Goal: Information Seeking & Learning: Learn about a topic

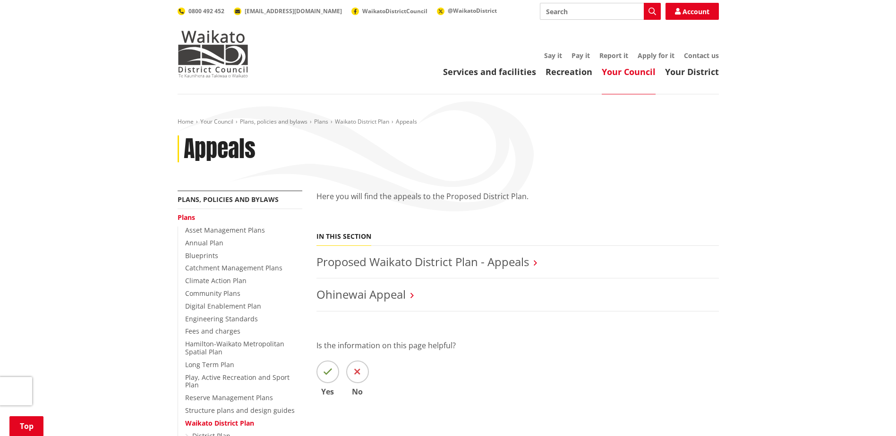
scroll to position [189, 0]
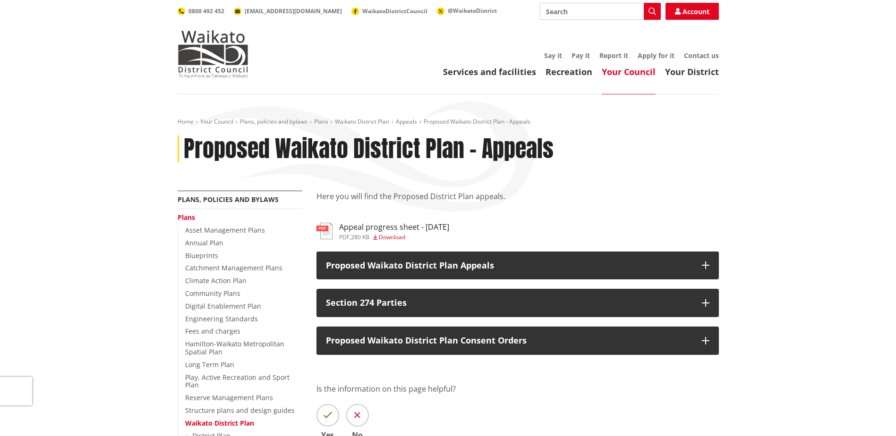
scroll to position [94, 0]
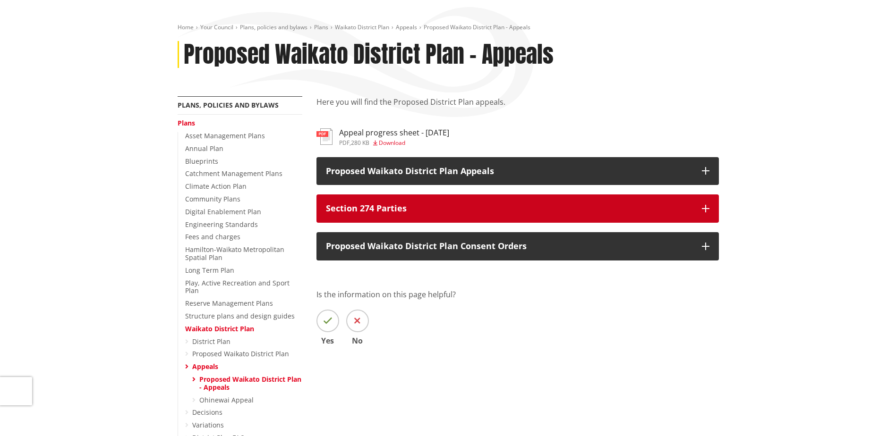
click at [484, 205] on p "Section 274 Parties" at bounding box center [509, 208] width 366 height 9
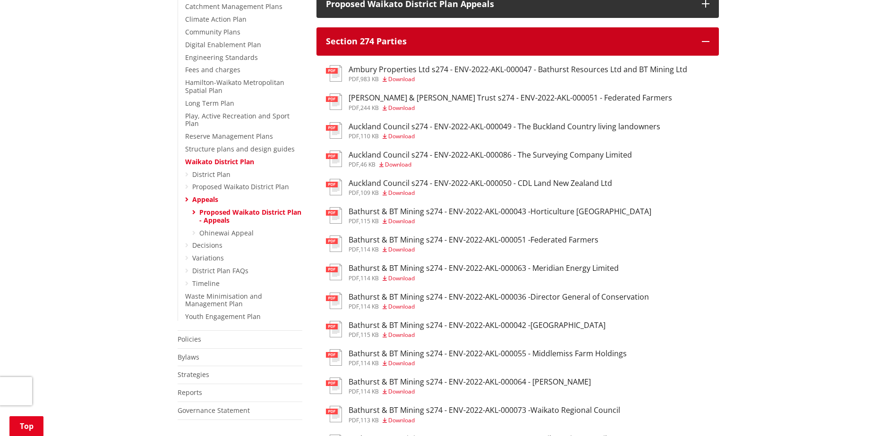
scroll to position [283, 0]
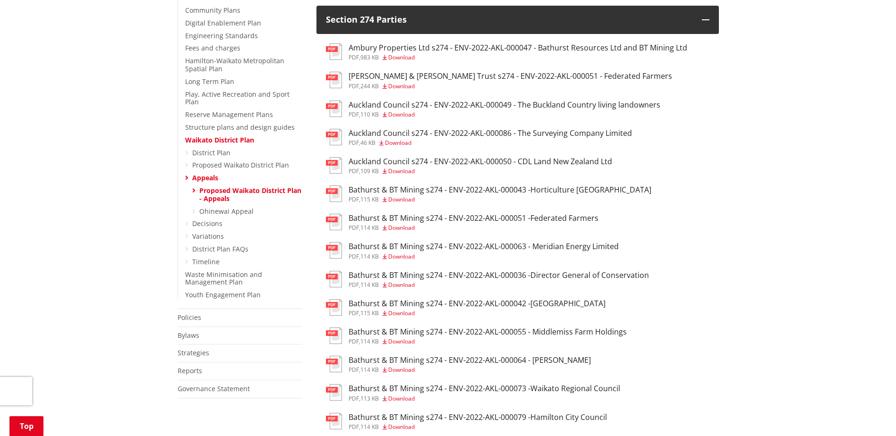
click at [566, 105] on h3 "Auckland Council s274 - ENV-2022-AKL-000049 - The Buckland Country living lando…" at bounding box center [504, 105] width 312 height 9
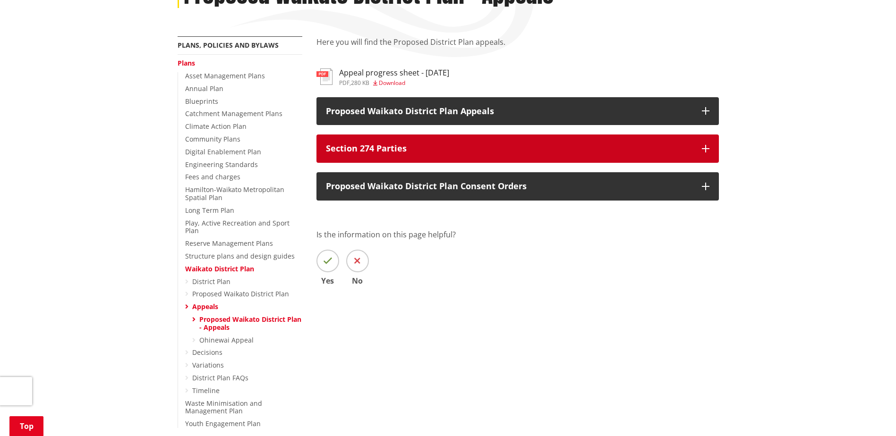
scroll to position [142, 0]
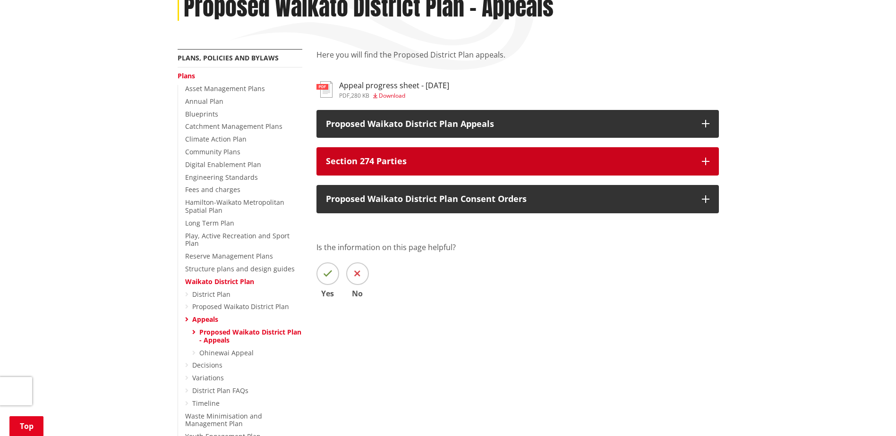
click at [487, 158] on p "Section 274 Parties" at bounding box center [509, 161] width 366 height 9
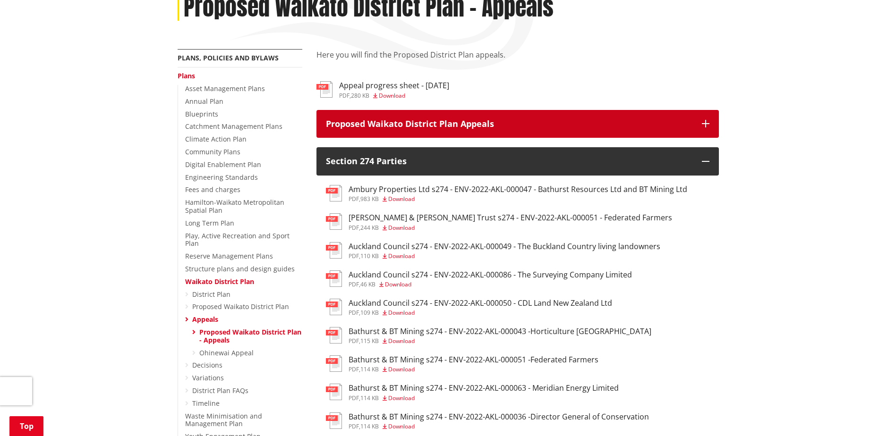
click at [461, 122] on p "Proposed Waikato District Plan Appeals" at bounding box center [509, 123] width 366 height 9
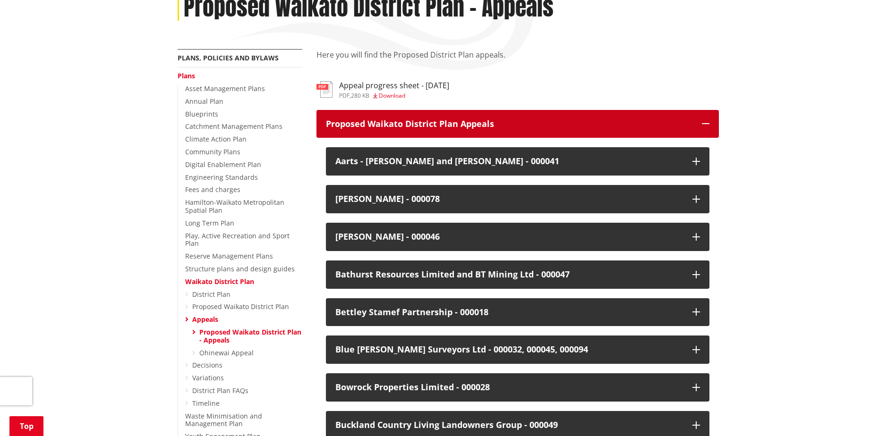
scroll to position [189, 0]
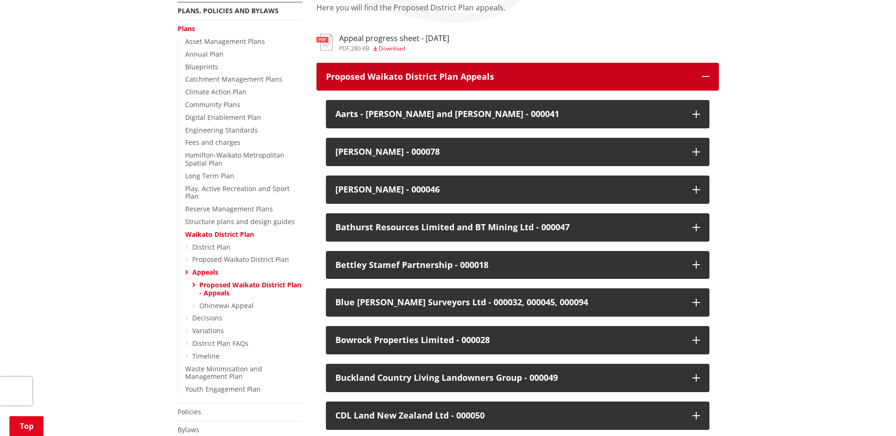
click at [566, 78] on p "Proposed Waikato District Plan Appeals" at bounding box center [509, 76] width 366 height 9
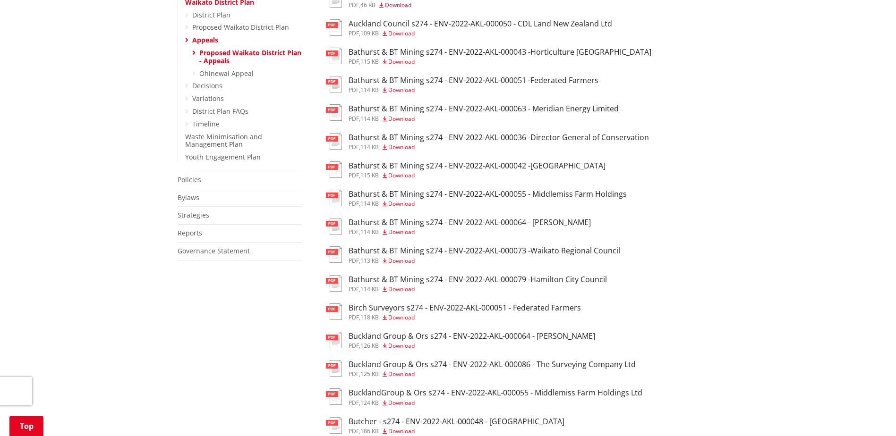
scroll to position [567, 0]
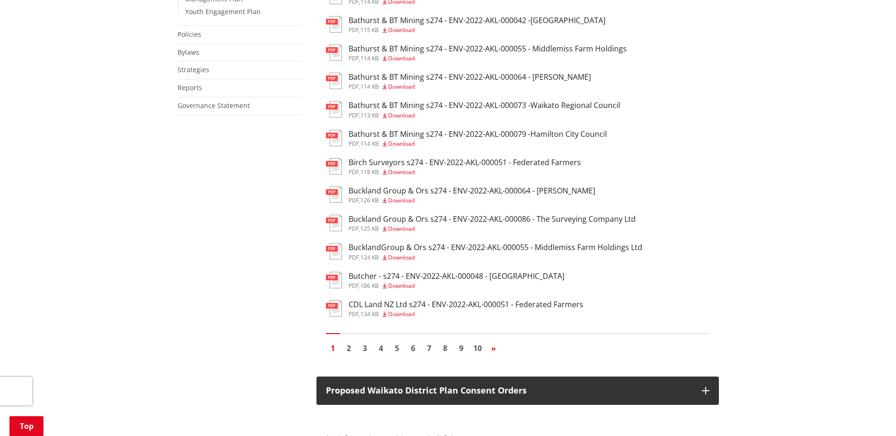
click at [496, 347] on link "»" at bounding box center [493, 348] width 14 height 14
click at [492, 349] on span "»" at bounding box center [493, 348] width 5 height 10
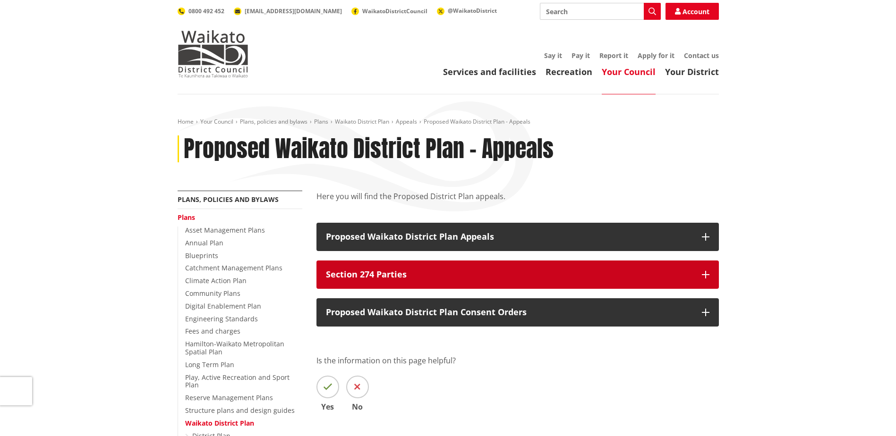
click at [468, 271] on p "Section 274 Parties" at bounding box center [509, 274] width 366 height 9
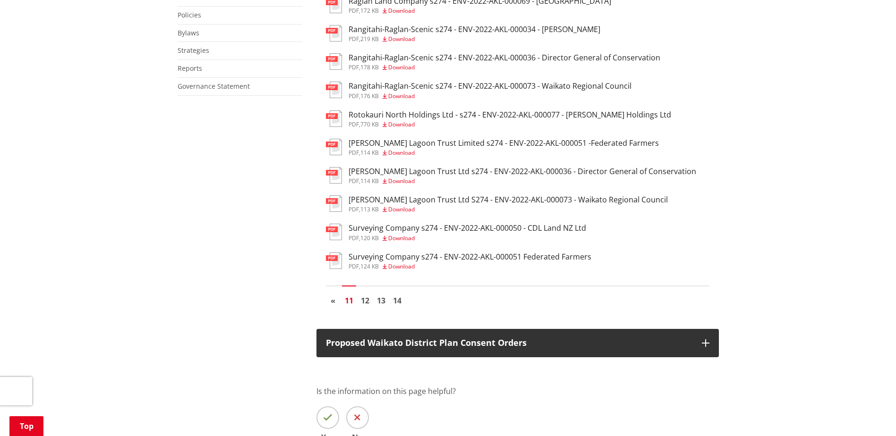
scroll to position [614, 0]
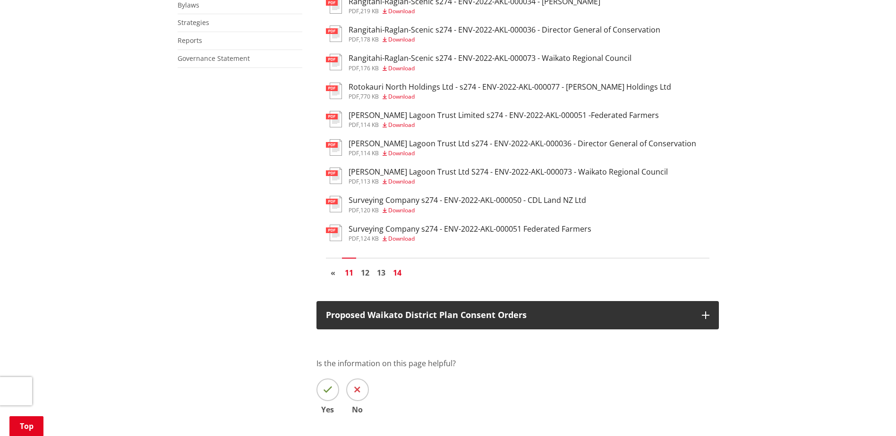
click at [399, 274] on link "14" at bounding box center [397, 273] width 14 height 14
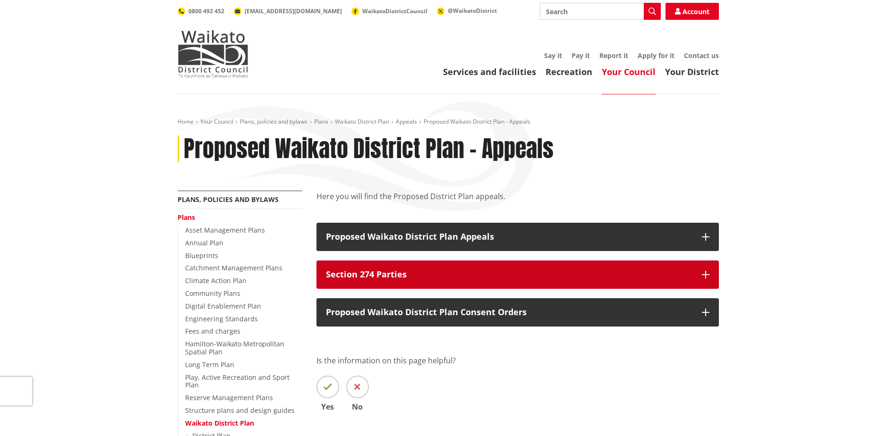
click at [399, 274] on p "Section 274 Parties" at bounding box center [509, 274] width 366 height 9
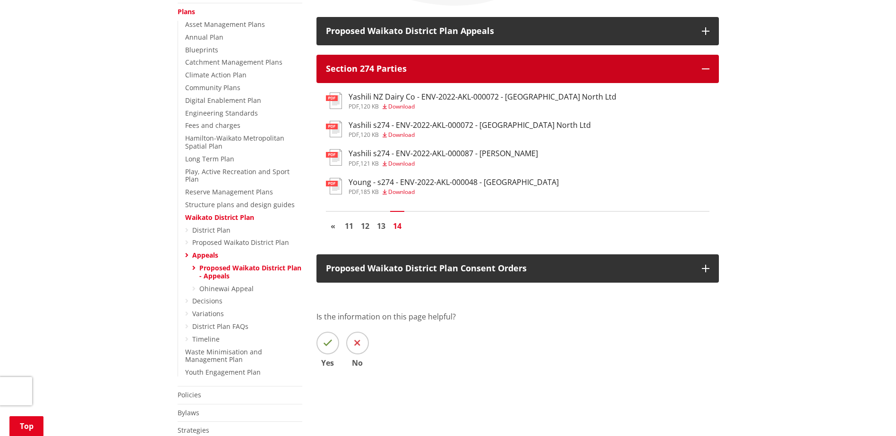
scroll to position [189, 0]
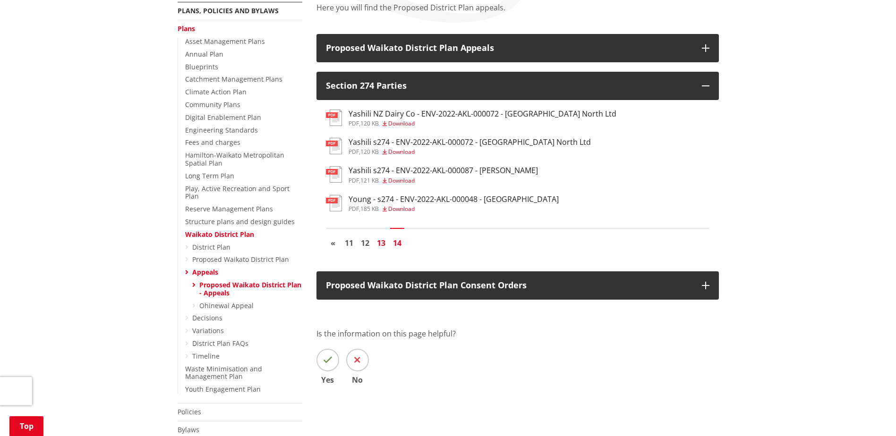
click at [383, 244] on link "13" at bounding box center [381, 243] width 14 height 14
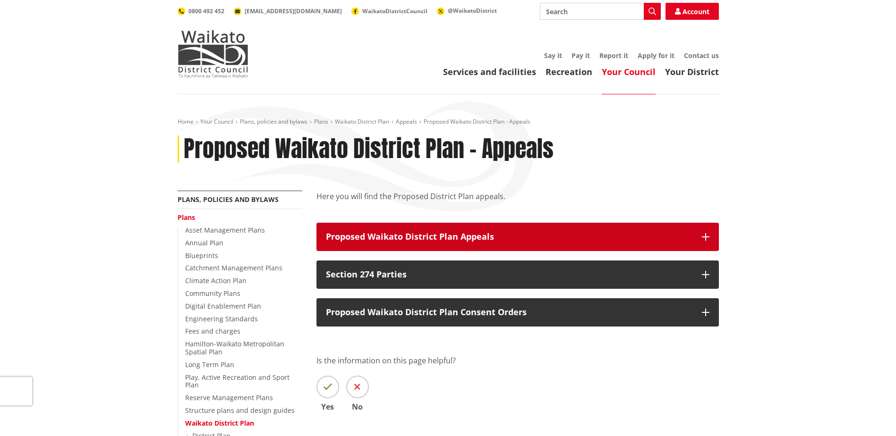
click at [401, 245] on button "Proposed Waikato District Plan Appeals" at bounding box center [517, 237] width 402 height 28
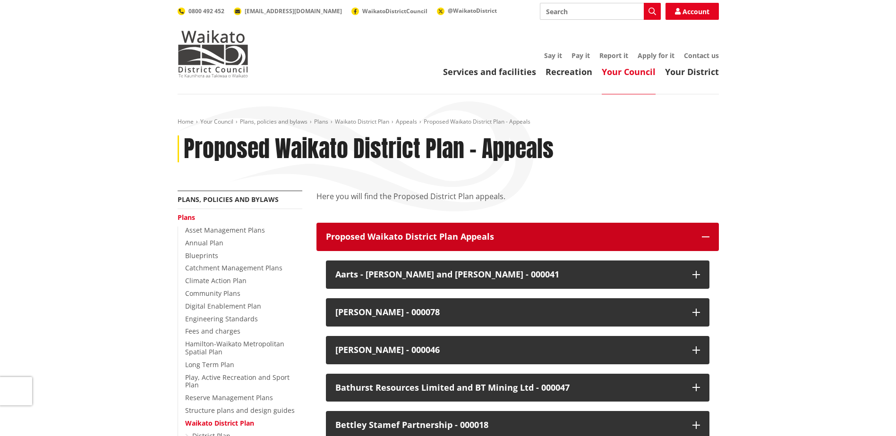
click at [454, 238] on p "Proposed Waikato District Plan Appeals" at bounding box center [509, 236] width 366 height 9
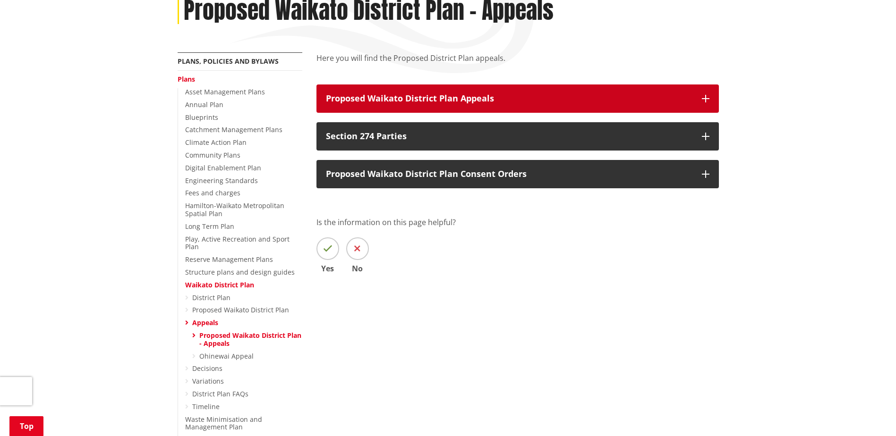
scroll to position [142, 0]
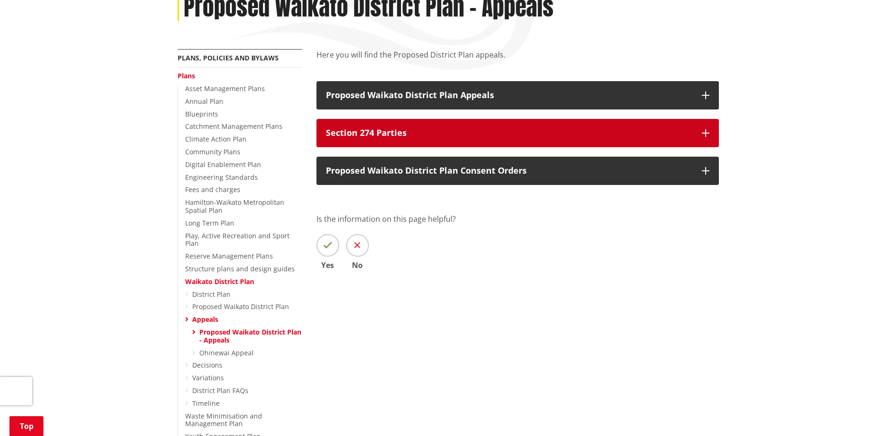
click at [419, 135] on p "Section 274 Parties" at bounding box center [509, 132] width 366 height 9
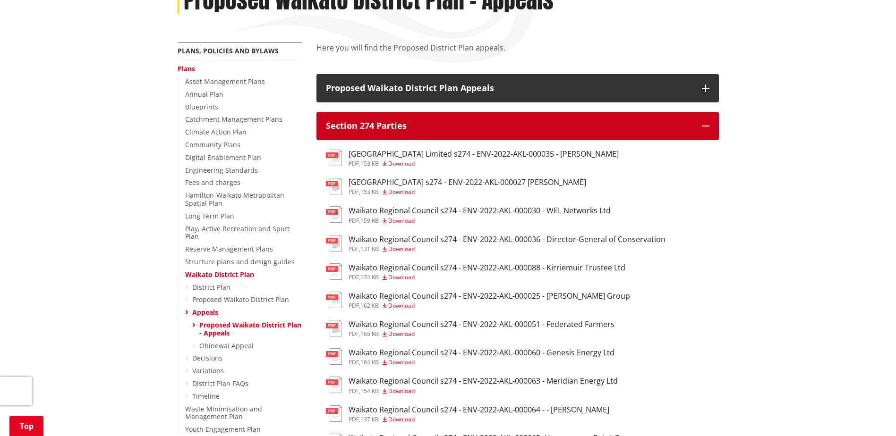
scroll to position [283, 0]
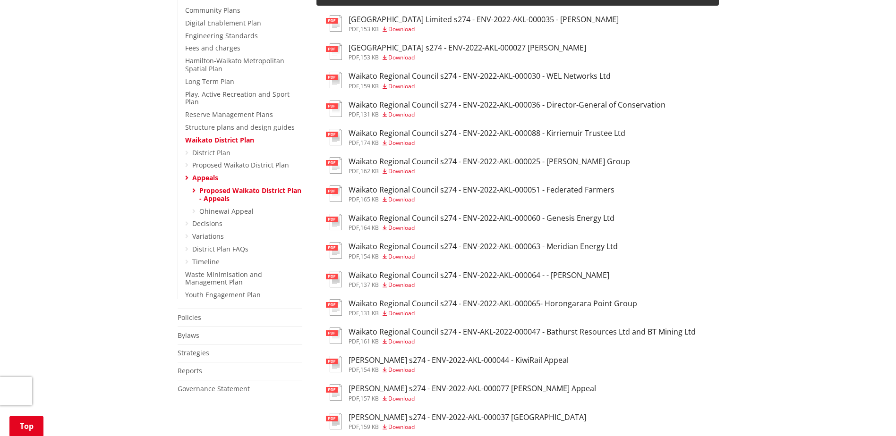
click at [570, 274] on h3 "Waikato Regional Council s274 - ENV-2022-AKL-000064 - - [PERSON_NAME]" at bounding box center [478, 275] width 261 height 9
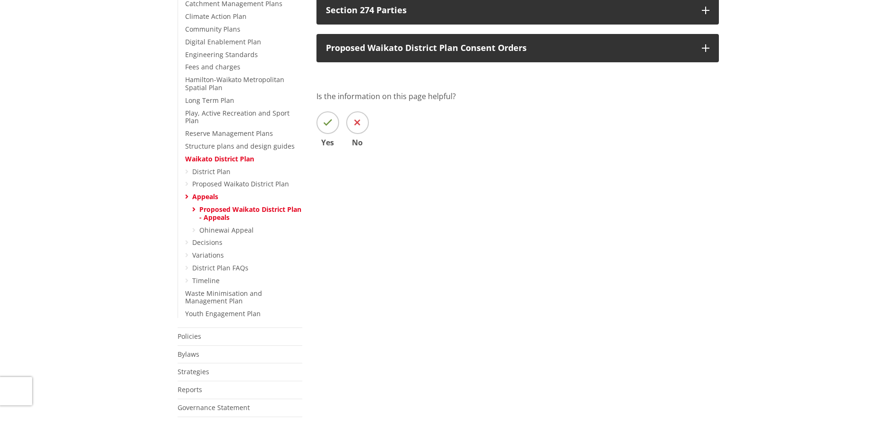
scroll to position [142, 0]
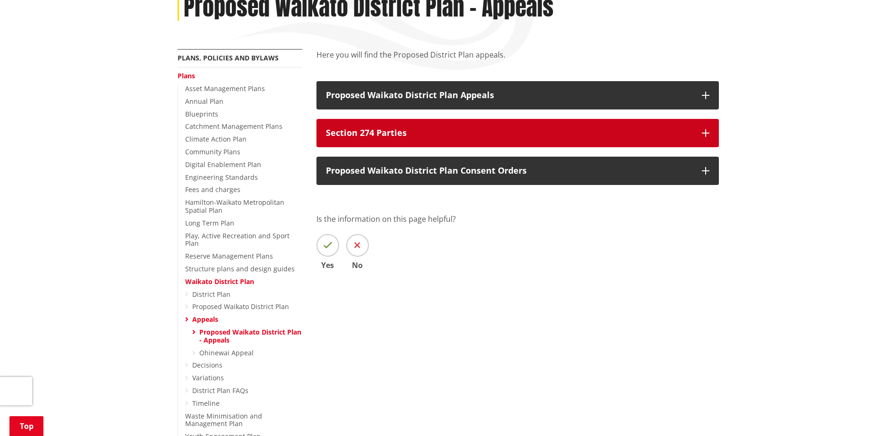
click at [584, 130] on p "Section 274 Parties" at bounding box center [509, 132] width 366 height 9
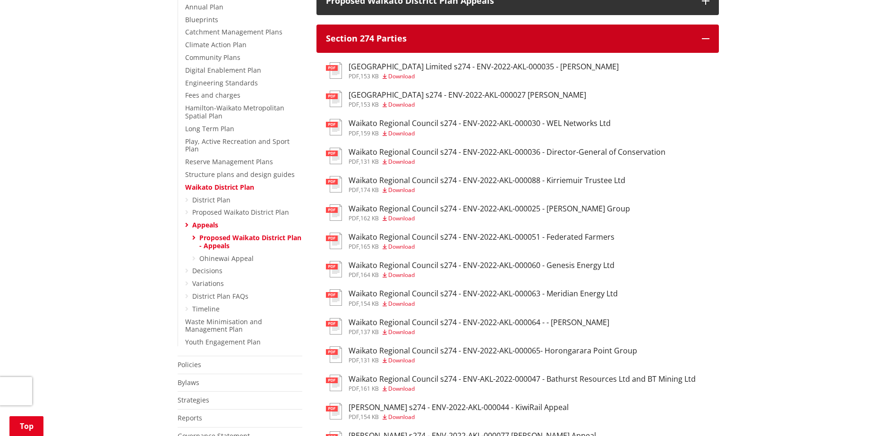
scroll to position [283, 0]
